Goal: Contribute content

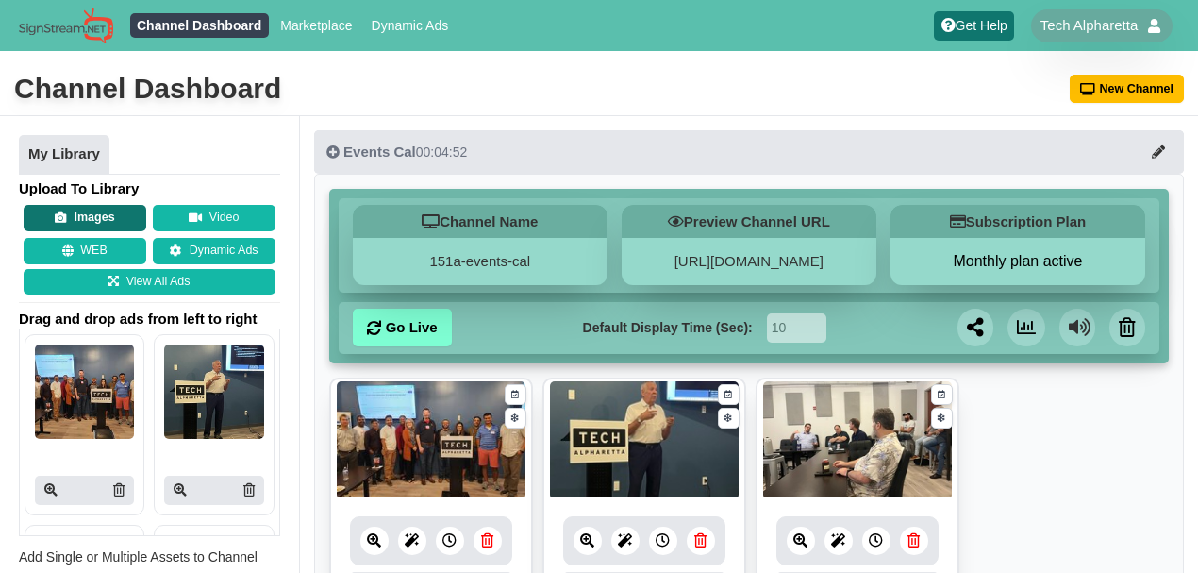
click at [109, 215] on button "Images" at bounding box center [85, 218] width 123 height 26
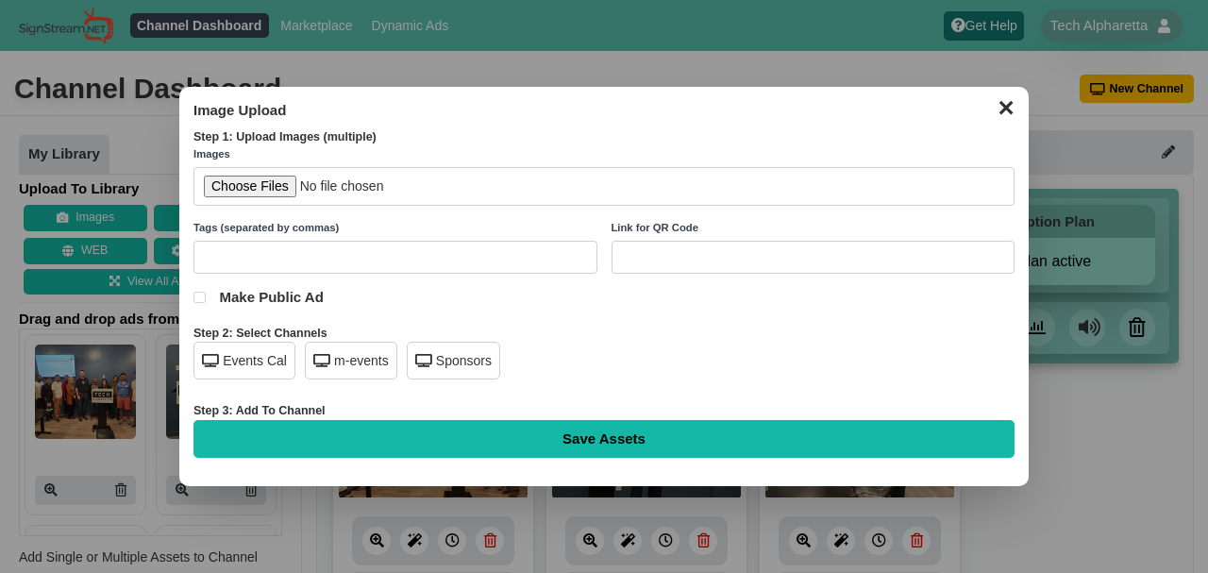
click at [245, 190] on input "file" at bounding box center [603, 186] width 821 height 39
type input "C:\fakepath\Ramesh - Ron - Ameet at 2025 Golf Classic 9.18.25.jpg"
click at [249, 364] on div "Events Cal" at bounding box center [244, 361] width 102 height 38
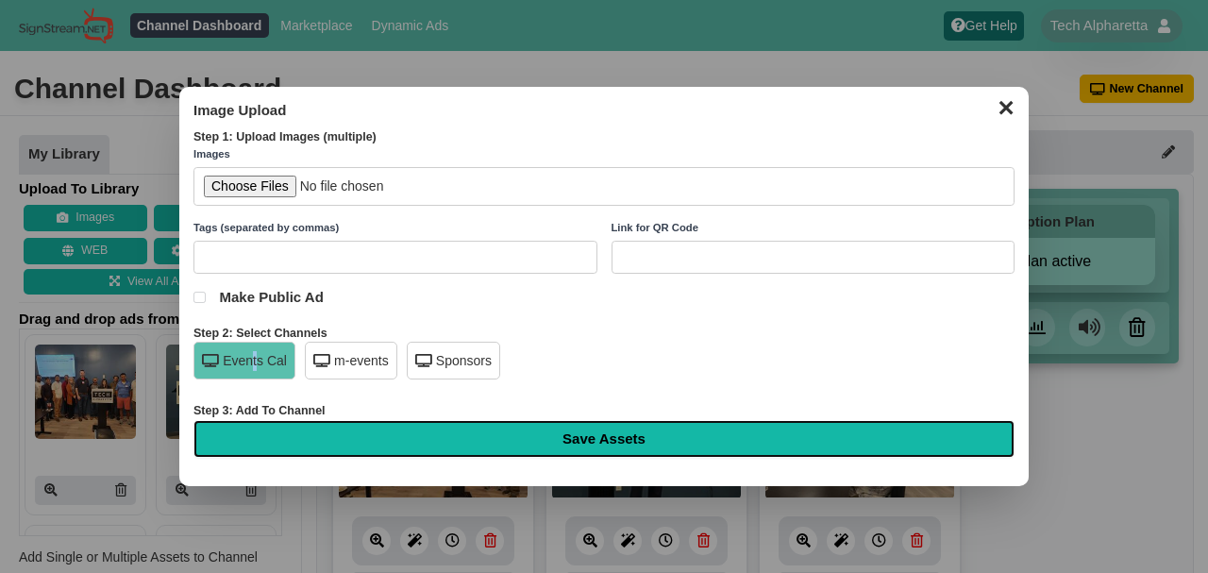
click at [530, 430] on input "Save Assets" at bounding box center [603, 439] width 821 height 38
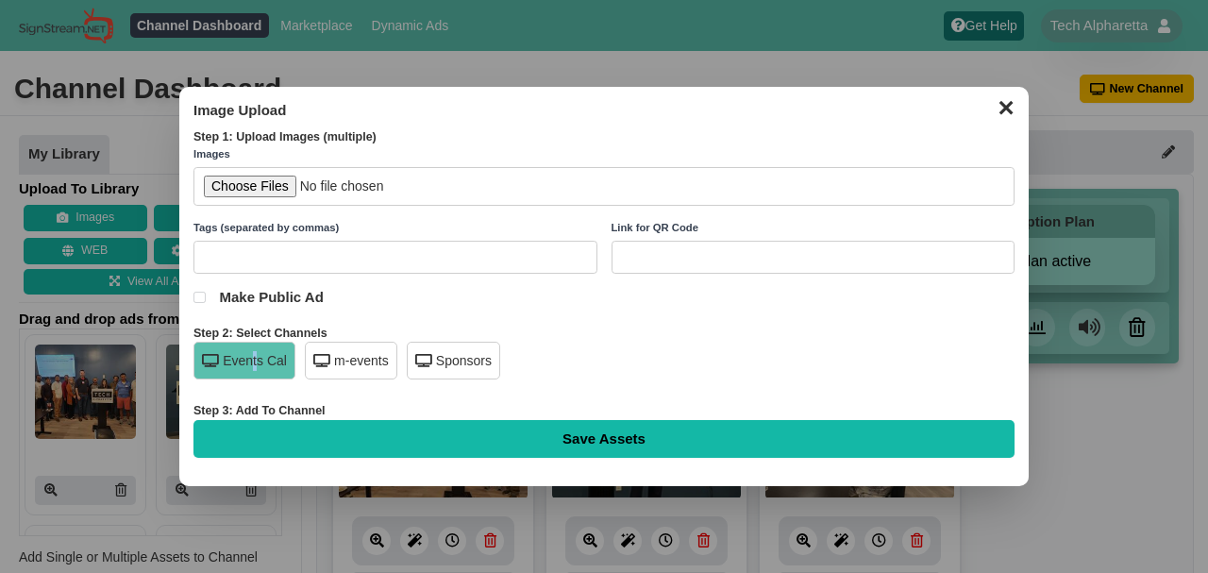
type input "Saving..."
